Goal: Task Accomplishment & Management: Complete application form

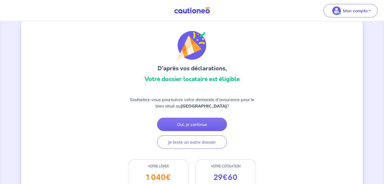
scroll to position [375, 0]
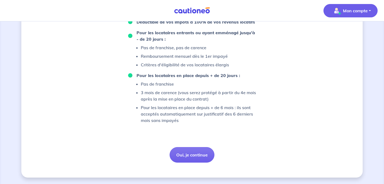
click at [346, 10] on p "Mon compte" at bounding box center [355, 10] width 25 height 6
click at [344, 33] on link "Mes informations" at bounding box center [345, 33] width 43 height 9
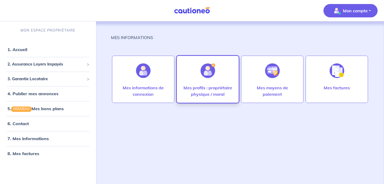
click at [204, 79] on div at bounding box center [207, 70] width 23 height 27
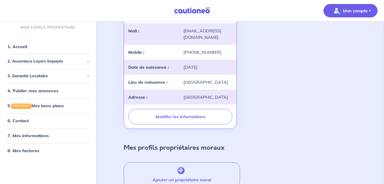
scroll to position [90, 0]
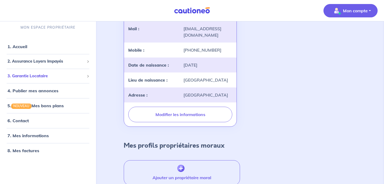
click at [40, 76] on span "3. Garantie Locataire" at bounding box center [45, 76] width 77 height 6
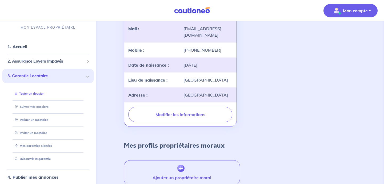
click at [30, 94] on link "Tester un dossier" at bounding box center [28, 94] width 31 height 4
click at [22, 49] on link "1. Accueil" at bounding box center [16, 46] width 19 height 5
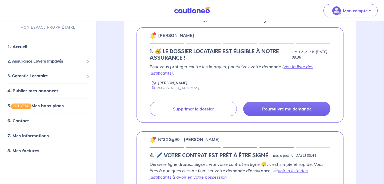
scroll to position [96, 0]
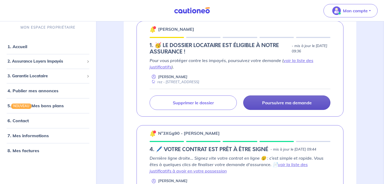
click at [280, 102] on p "Poursuivre ma demande" at bounding box center [287, 102] width 50 height 5
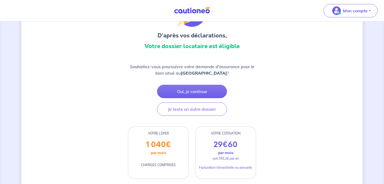
scroll to position [44, 0]
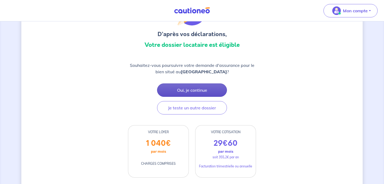
click at [208, 89] on button "Oui, je continue" at bounding box center [192, 89] width 70 height 13
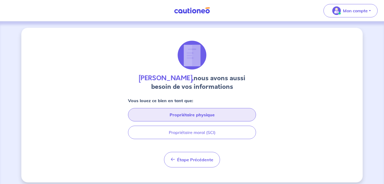
click at [193, 114] on button "Propriétaire physique" at bounding box center [192, 114] width 128 height 13
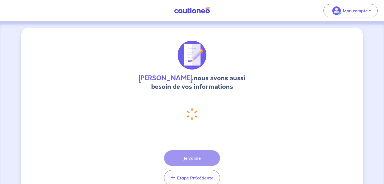
select select "FR"
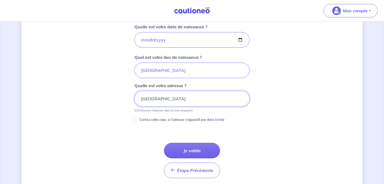
scroll to position [248, 0]
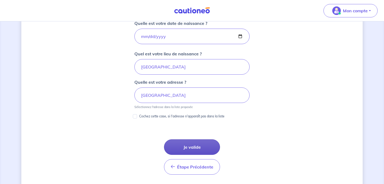
click at [197, 147] on button "Je valide" at bounding box center [192, 146] width 56 height 15
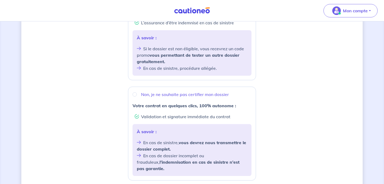
scroll to position [151, 0]
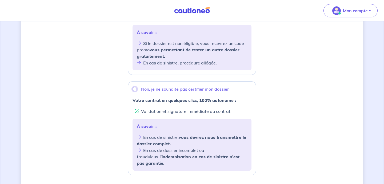
click at [135, 88] on input "Non, je ne souhaite pas certifier mon dossier" at bounding box center [135, 89] width 4 height 4
radio input "true"
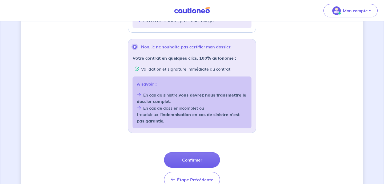
scroll to position [216, 0]
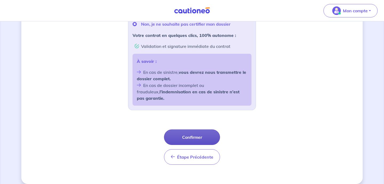
click at [198, 131] on button "Confirmer" at bounding box center [192, 136] width 56 height 15
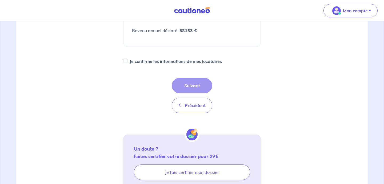
scroll to position [129, 0]
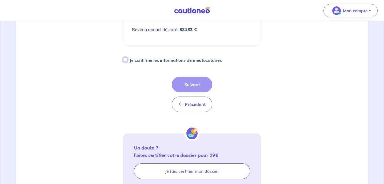
click at [125, 57] on input "Je confirme les informations de mes locataires" at bounding box center [125, 59] width 4 height 4
checkbox input "true"
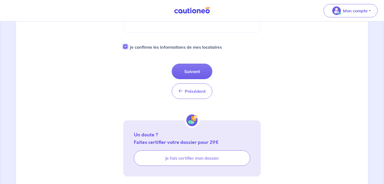
scroll to position [152, 0]
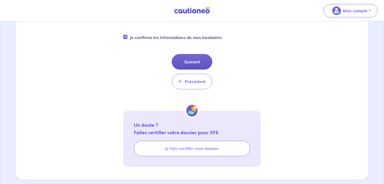
click at [196, 54] on button "Suivant" at bounding box center [192, 61] width 41 height 15
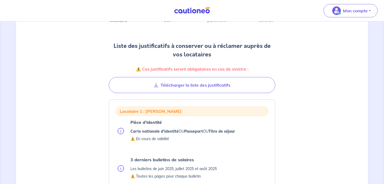
scroll to position [50, 0]
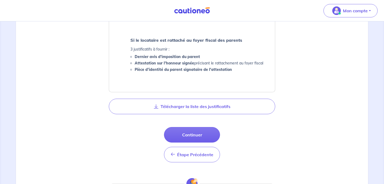
scroll to position [300, 0]
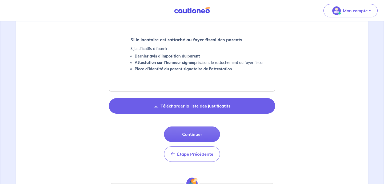
click at [177, 105] on button "Télécharger la liste des justificatifs" at bounding box center [192, 105] width 167 height 15
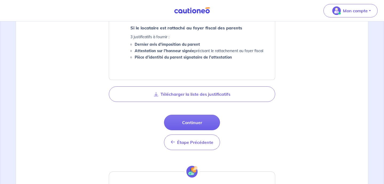
scroll to position [312, 0]
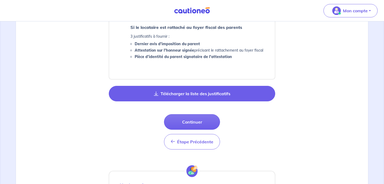
click at [215, 96] on button "Télécharger la liste des justificatifs" at bounding box center [192, 93] width 167 height 15
